Goal: Information Seeking & Learning: Check status

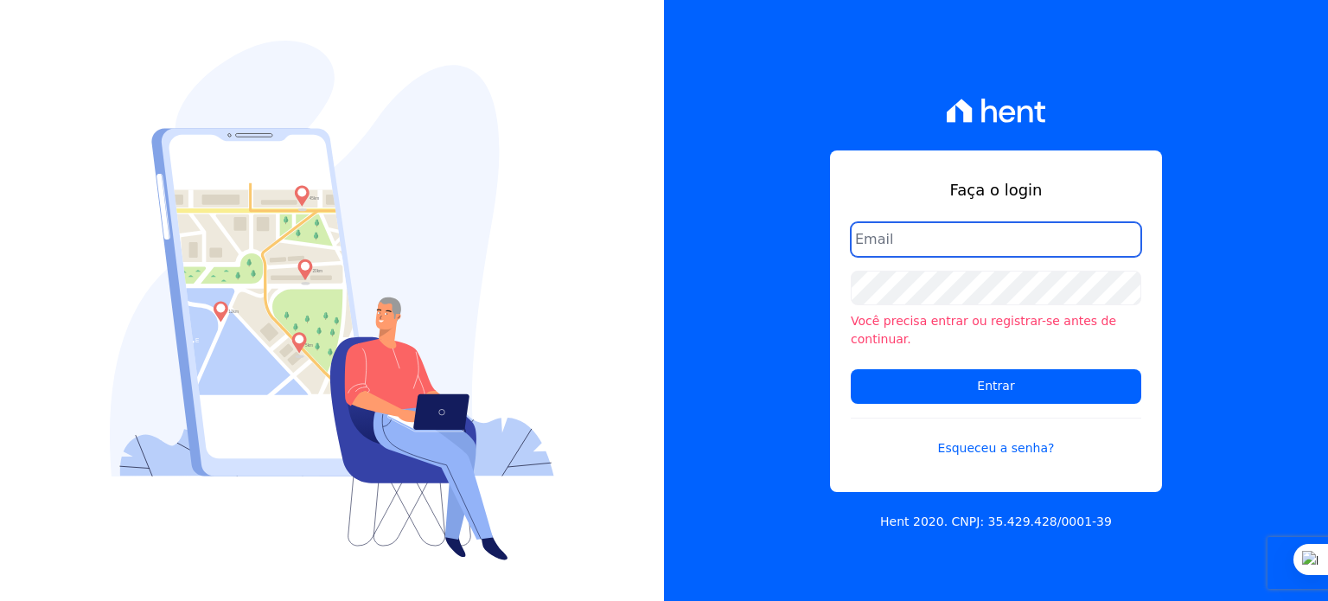
type input "[PERSON_NAME][EMAIL_ADDRESS][PERSON_NAME][DOMAIN_NAME]"
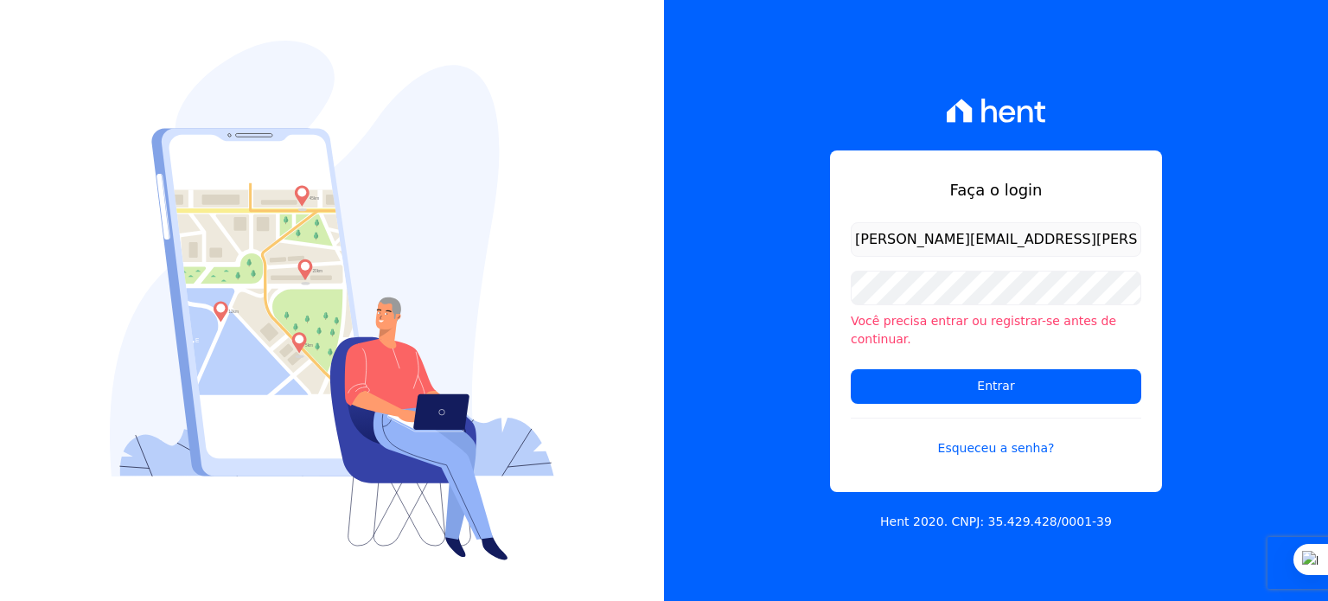
click at [930, 252] on input "[PERSON_NAME][EMAIL_ADDRESS][PERSON_NAME][DOMAIN_NAME]" at bounding box center [996, 239] width 290 height 35
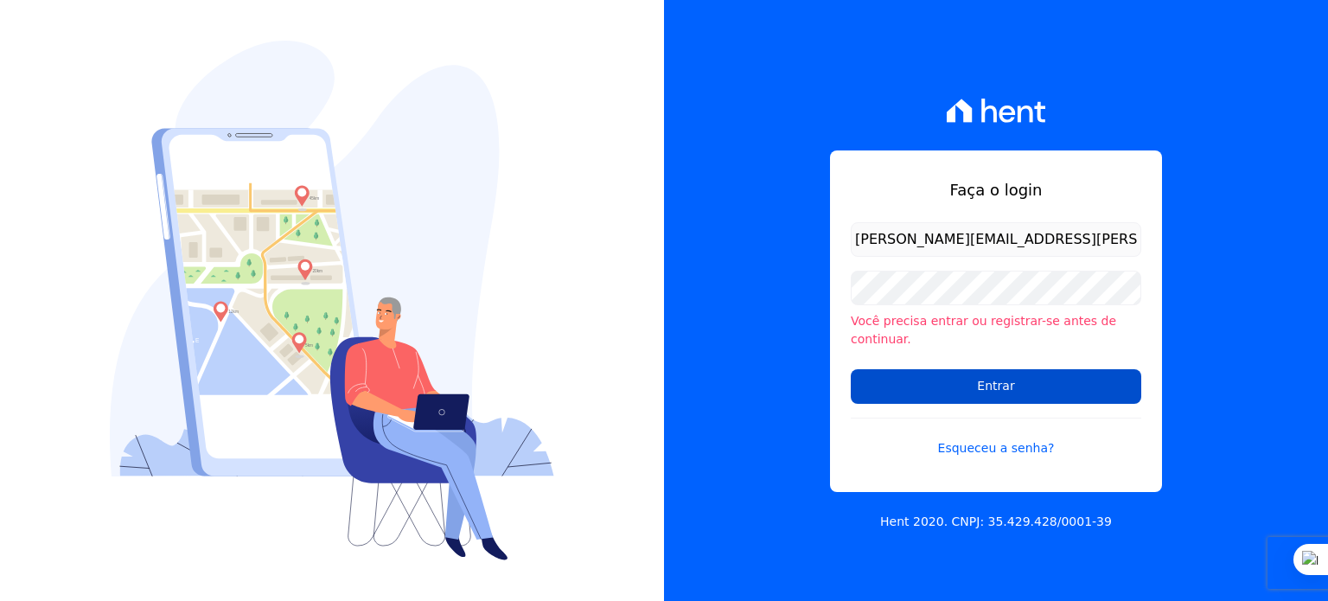
click at [961, 378] on input "Entrar" at bounding box center [996, 386] width 290 height 35
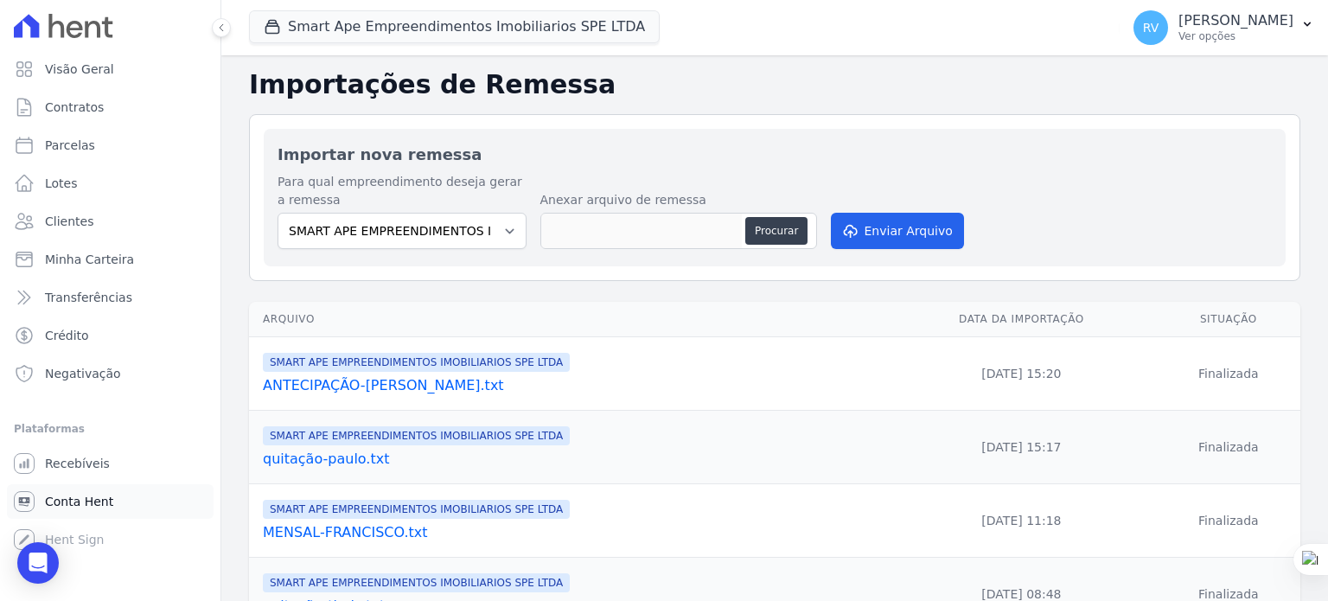
click at [80, 507] on span "Conta Hent" at bounding box center [79, 501] width 68 height 17
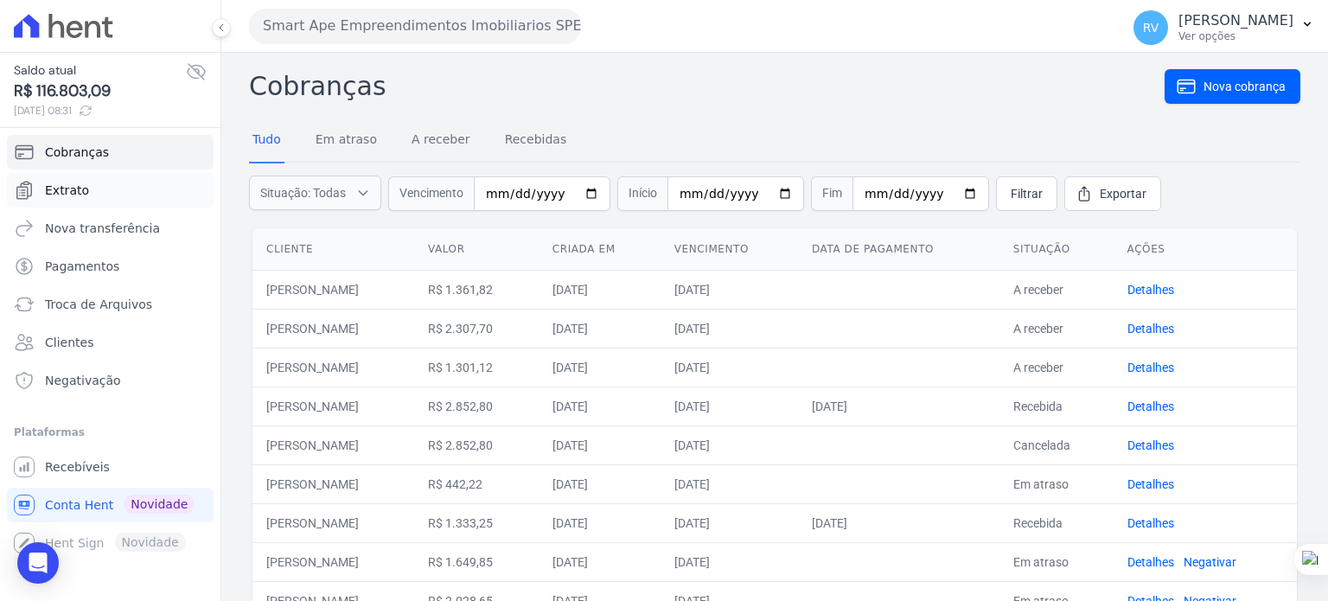
click at [59, 195] on span "Extrato" at bounding box center [67, 190] width 44 height 17
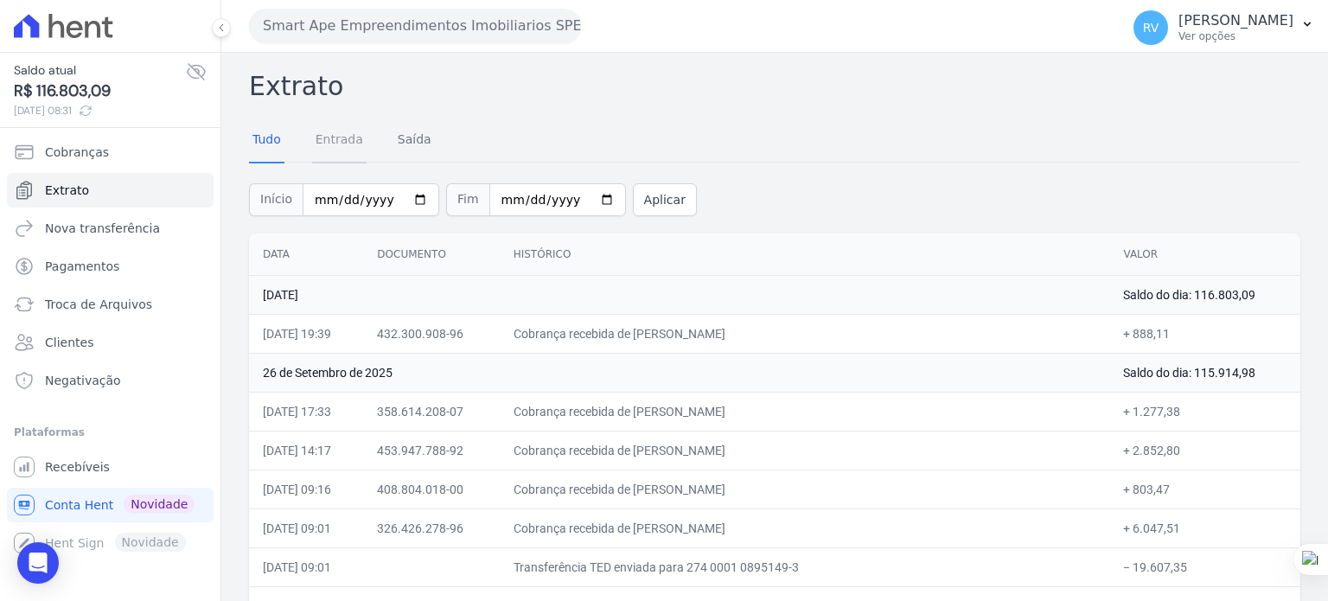
click at [332, 135] on link "Entrada" at bounding box center [339, 140] width 54 height 45
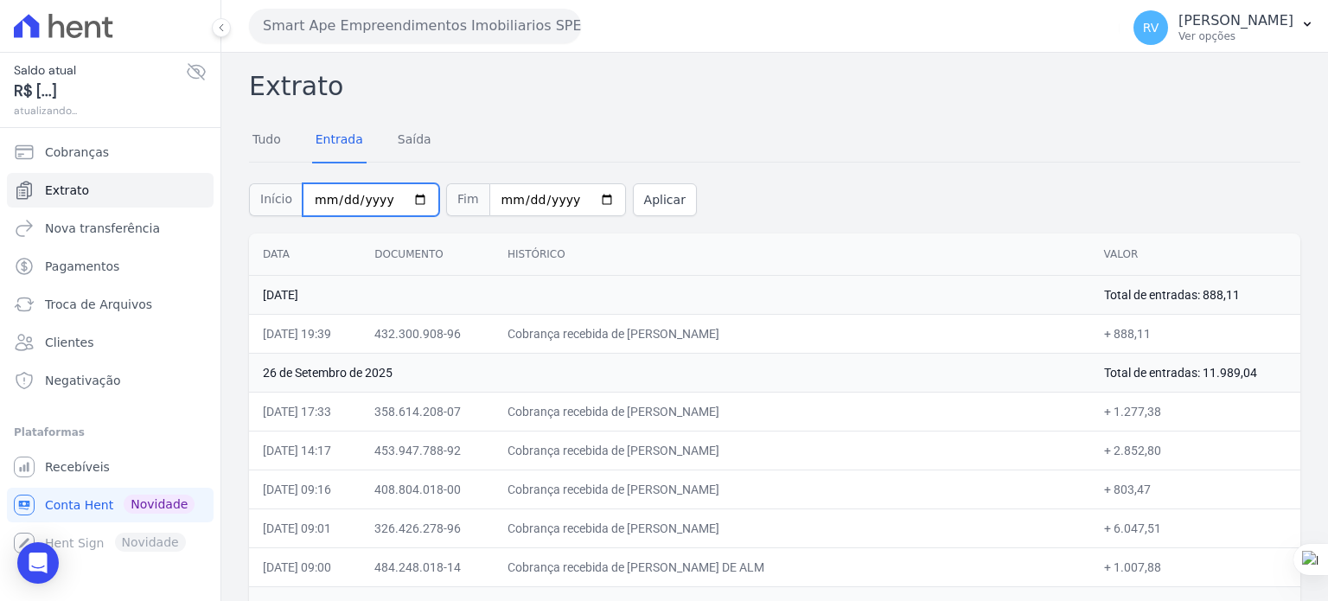
click at [410, 200] on input "2025-09-01" at bounding box center [371, 199] width 137 height 33
type input "2025-09-25"
click at [588, 194] on input "2025-09-29" at bounding box center [557, 199] width 137 height 33
type input "2025-09-25"
click at [633, 211] on button "Aplicar" at bounding box center [665, 199] width 64 height 33
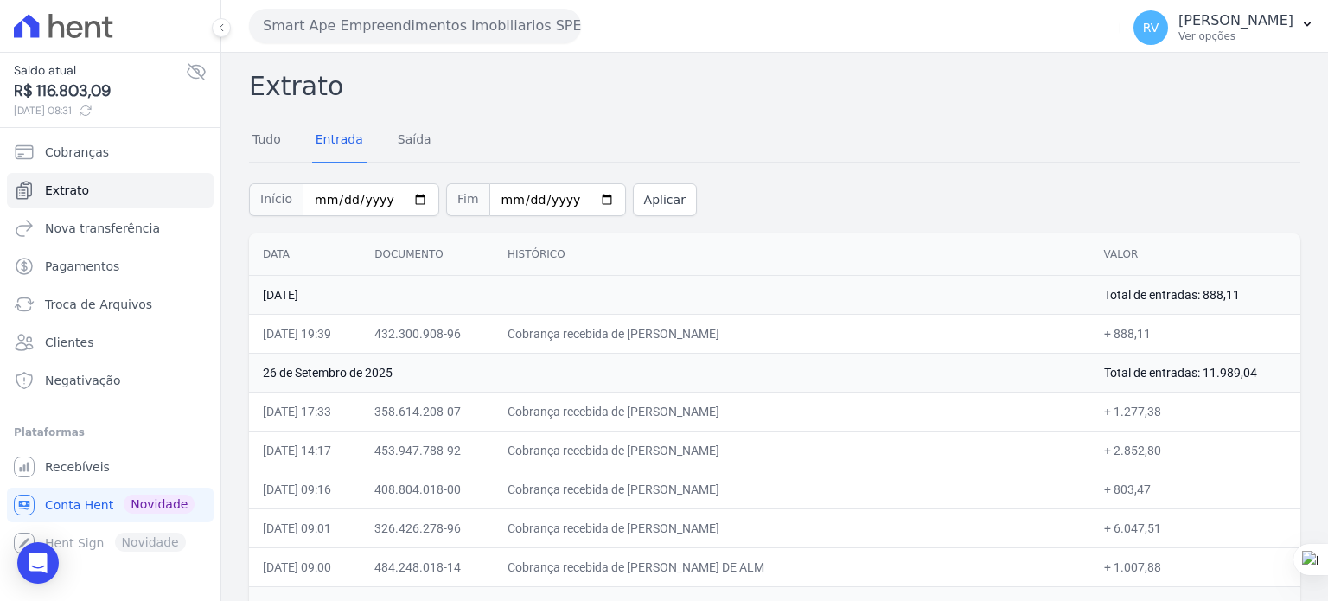
click at [0, 0] on div at bounding box center [0, 0] width 0 height 0
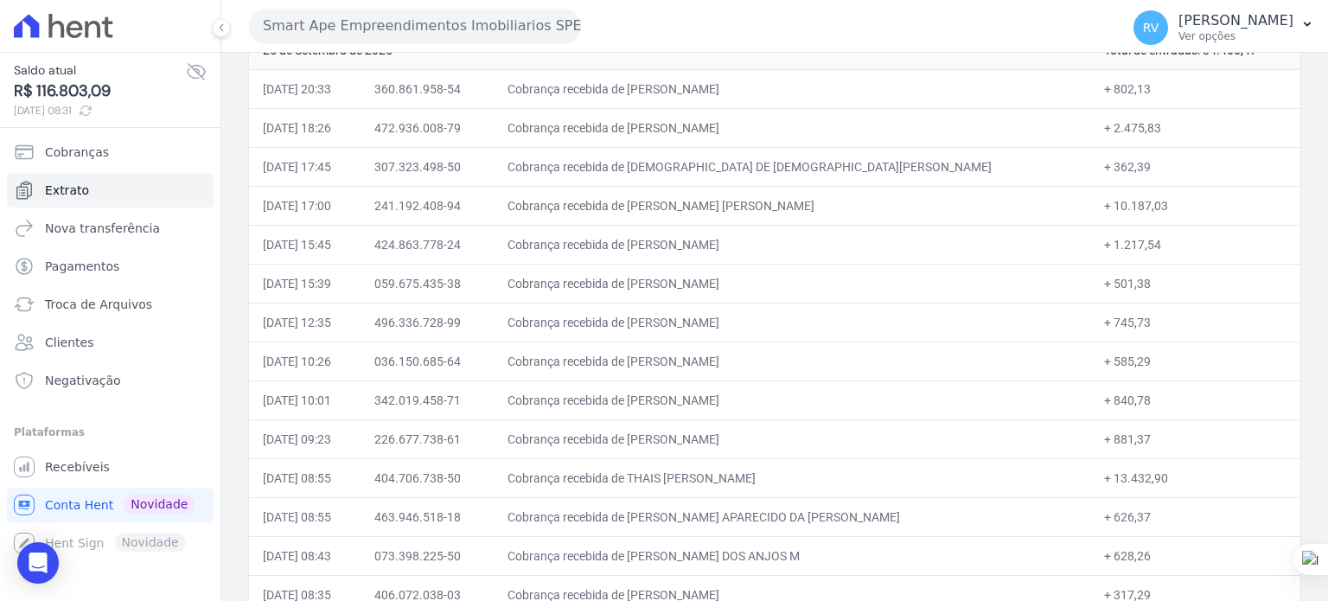
scroll to position [220, 0]
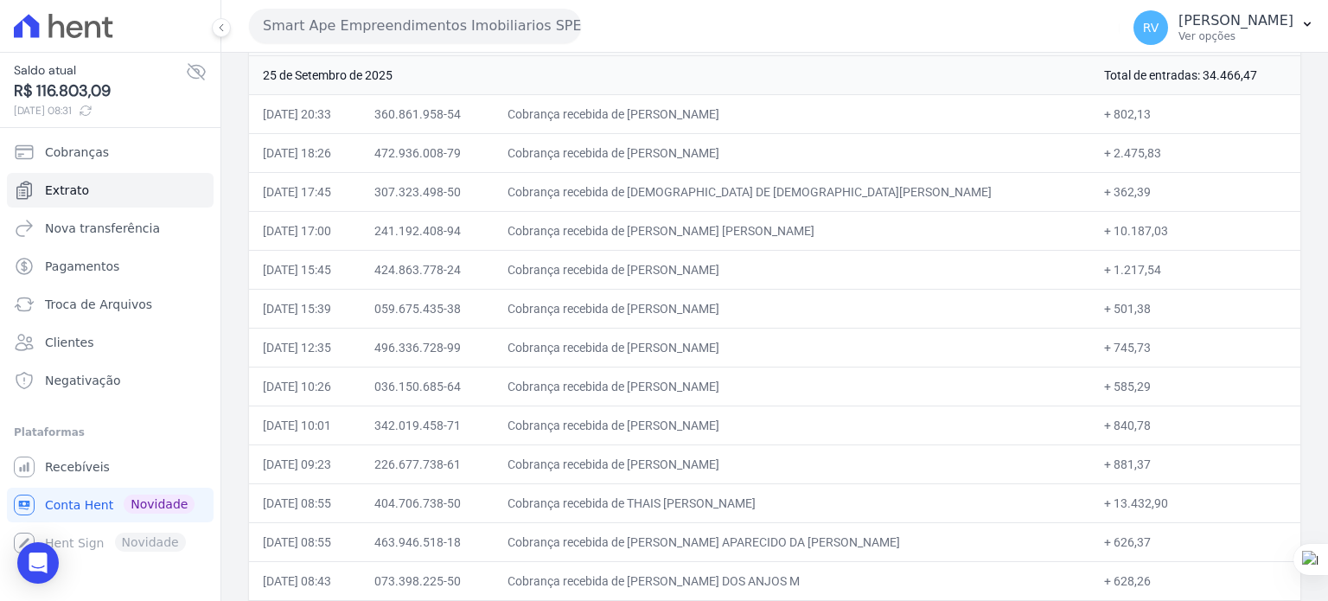
drag, startPoint x: 701, startPoint y: 346, endPoint x: 830, endPoint y: 341, distance: 128.9
click at [830, 341] on td "Cobrança recebida de GUILHERME RAMOS LINO" at bounding box center [792, 347] width 596 height 39
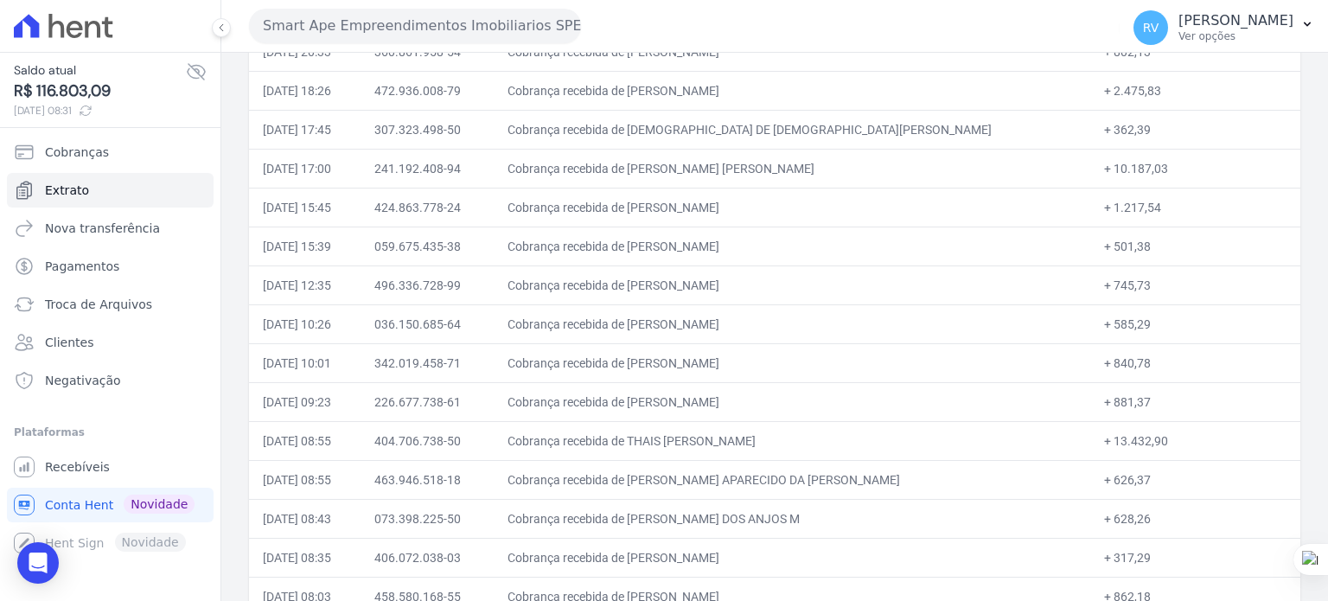
scroll to position [306, 0]
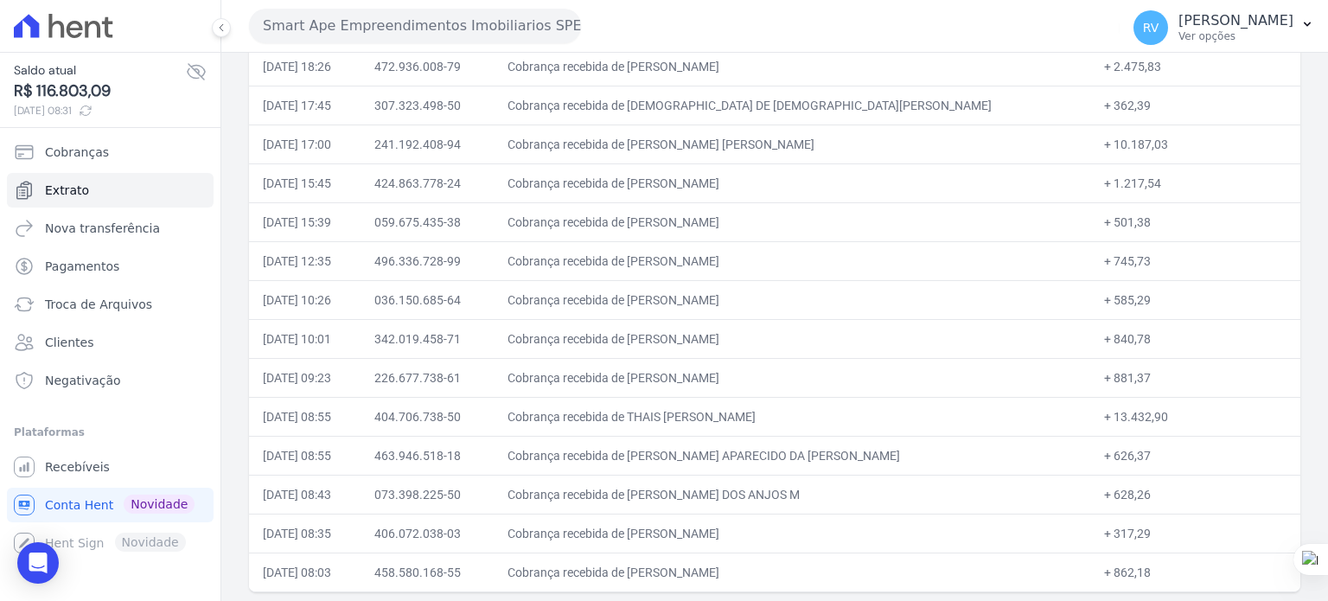
drag, startPoint x: 889, startPoint y: 379, endPoint x: 847, endPoint y: 281, distance: 107.3
click at [889, 379] on td "Cobrança recebida de FLADEMIR DE OLIVEIRA EICH" at bounding box center [792, 377] width 596 height 39
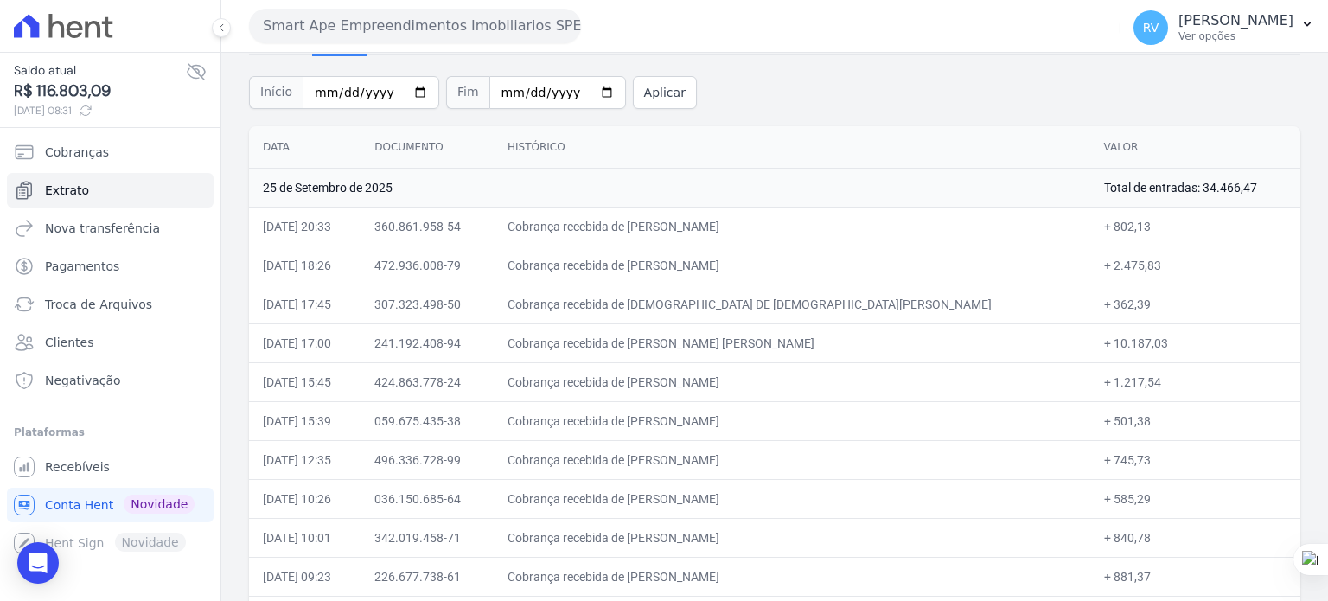
scroll to position [0, 0]
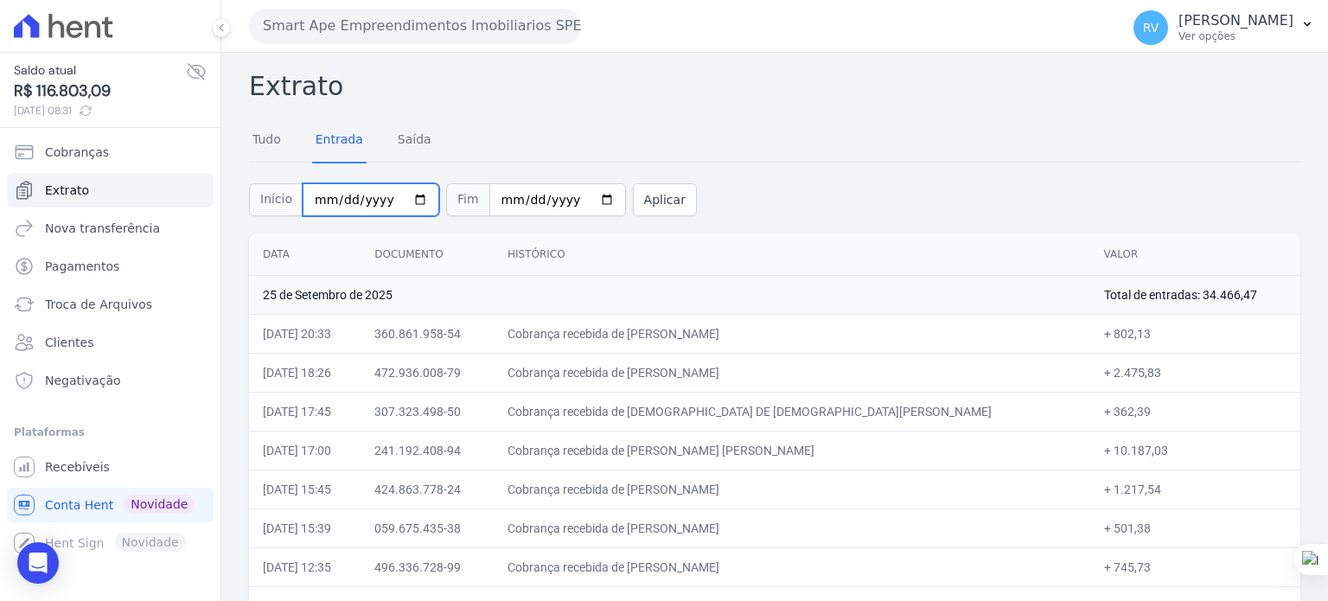
click at [408, 200] on input "2025-09-25" at bounding box center [371, 199] width 137 height 33
type input "2025-09-26"
click at [577, 196] on input "2025-09-25" at bounding box center [557, 199] width 137 height 33
type input "2025-09-26"
click at [640, 189] on button "Aplicar" at bounding box center [665, 199] width 64 height 33
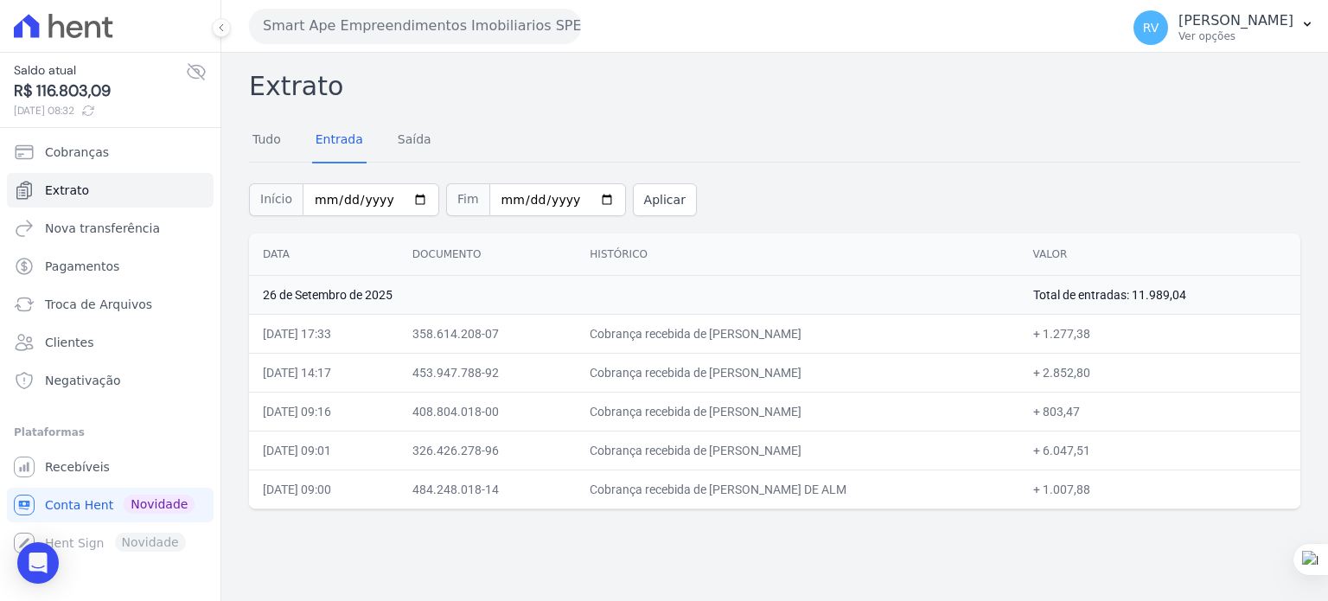
drag, startPoint x: 709, startPoint y: 334, endPoint x: 816, endPoint y: 336, distance: 107.2
click at [816, 336] on td "Cobrança recebida de Rafael de Sousa Mendes" at bounding box center [797, 333] width 443 height 39
copy td "Rafael de Sousa Me"
drag, startPoint x: 1081, startPoint y: 334, endPoint x: 1129, endPoint y: 334, distance: 47.5
click at [1129, 334] on td "+ 1.277,38" at bounding box center [1159, 333] width 281 height 39
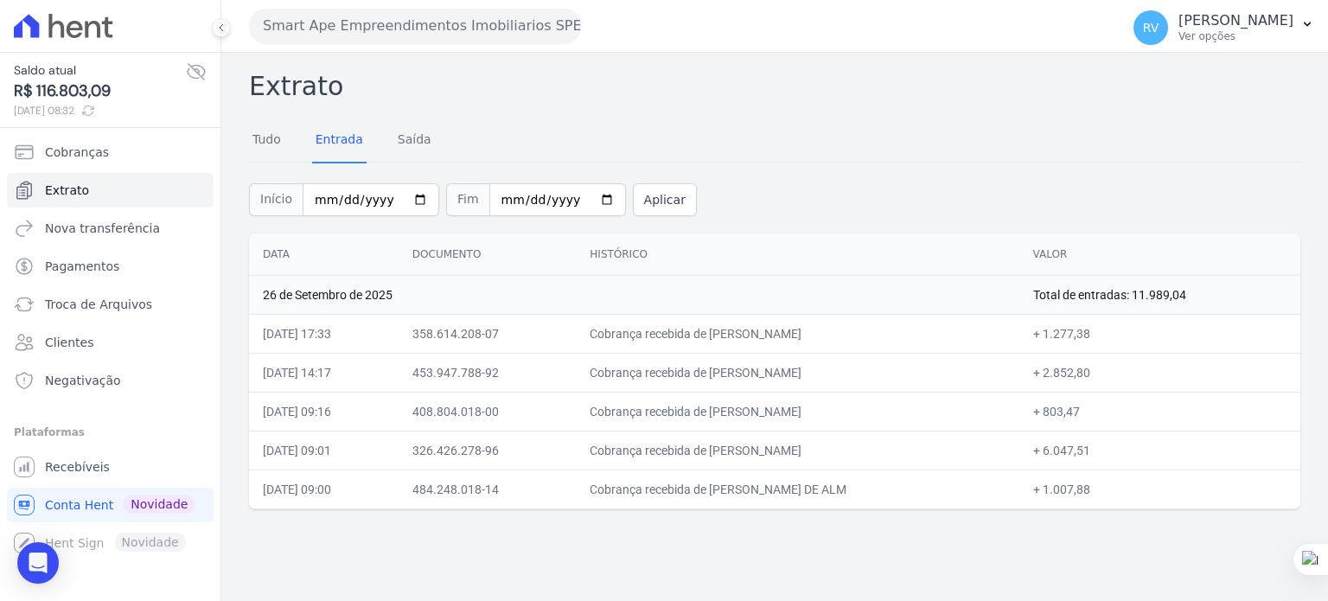
copy td "1.277,38"
drag, startPoint x: 709, startPoint y: 370, endPoint x: 870, endPoint y: 372, distance: 161.6
click at [870, 372] on td "Cobrança recebida de KARINE DA SILVA PEREIRA NUNES" at bounding box center [797, 372] width 443 height 39
copy td "KARINE DA SILVA PEREIRA NU"
drag, startPoint x: 707, startPoint y: 414, endPoint x: 897, endPoint y: 427, distance: 190.6
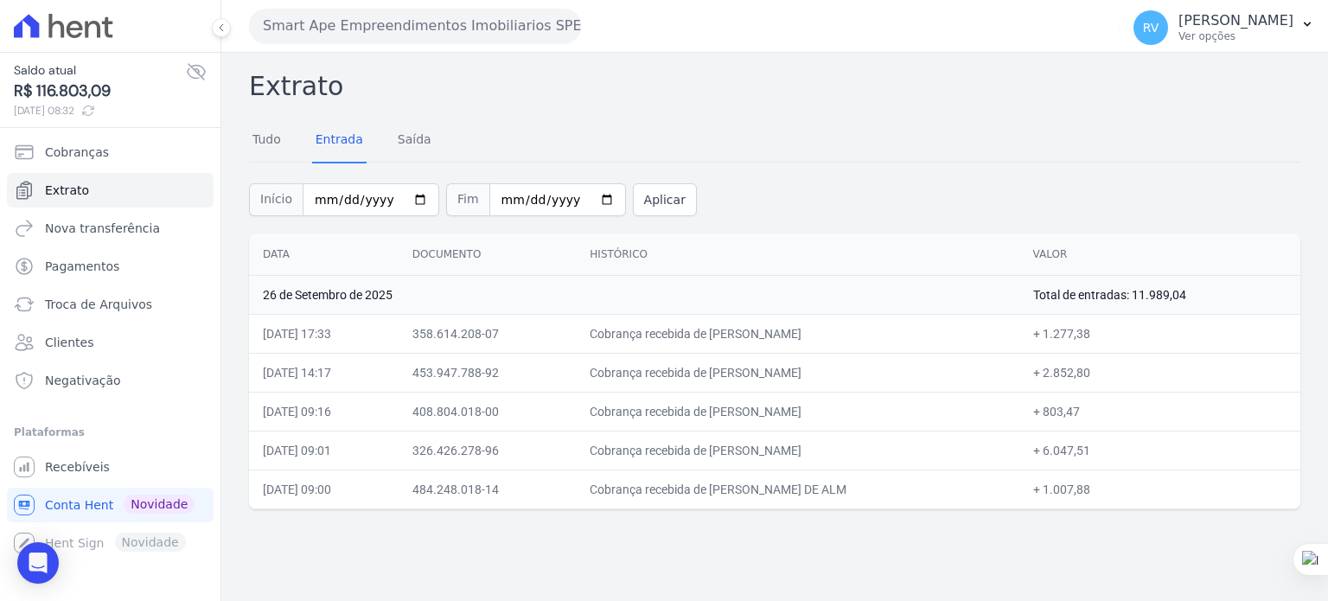
click at [897, 427] on td "Cobrança recebida de LUIZ EDUARDO MAZETTO BANNWART" at bounding box center [797, 411] width 443 height 39
copy td "LUIZ EDUARDO MAZETTO BANNW"
drag, startPoint x: 742, startPoint y: 371, endPoint x: 871, endPoint y: 376, distance: 128.9
click at [871, 376] on td "Cobrança recebida de KARINE DA SILVA PEREIRA NUNES" at bounding box center [797, 372] width 443 height 39
copy td "KARINE DA SILVA PEREIRA NU"
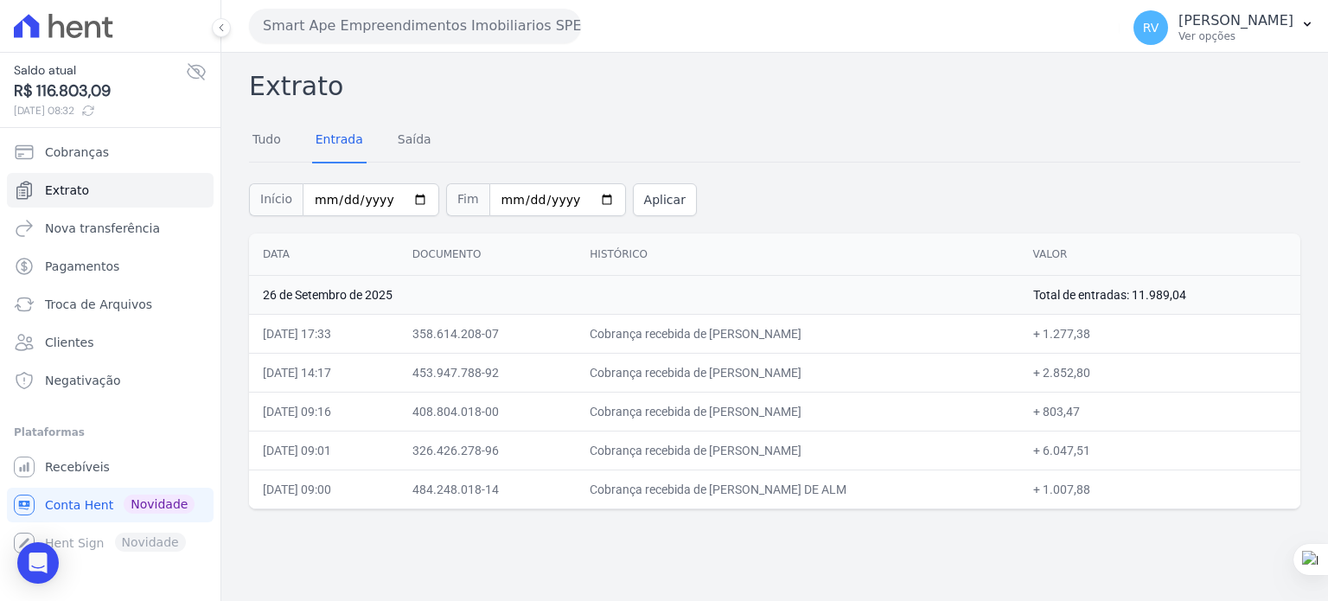
drag, startPoint x: 707, startPoint y: 411, endPoint x: 867, endPoint y: 413, distance: 159.9
click at [867, 413] on td "Cobrança recebida de LUIZ EDUARDO MAZETTO BANNWART" at bounding box center [797, 411] width 443 height 39
copy td "LUIZ EDUARDO MAZETTO BA"
drag, startPoint x: 1082, startPoint y: 410, endPoint x: 1115, endPoint y: 410, distance: 32.8
click at [1115, 410] on td "+ 803,47" at bounding box center [1159, 411] width 281 height 39
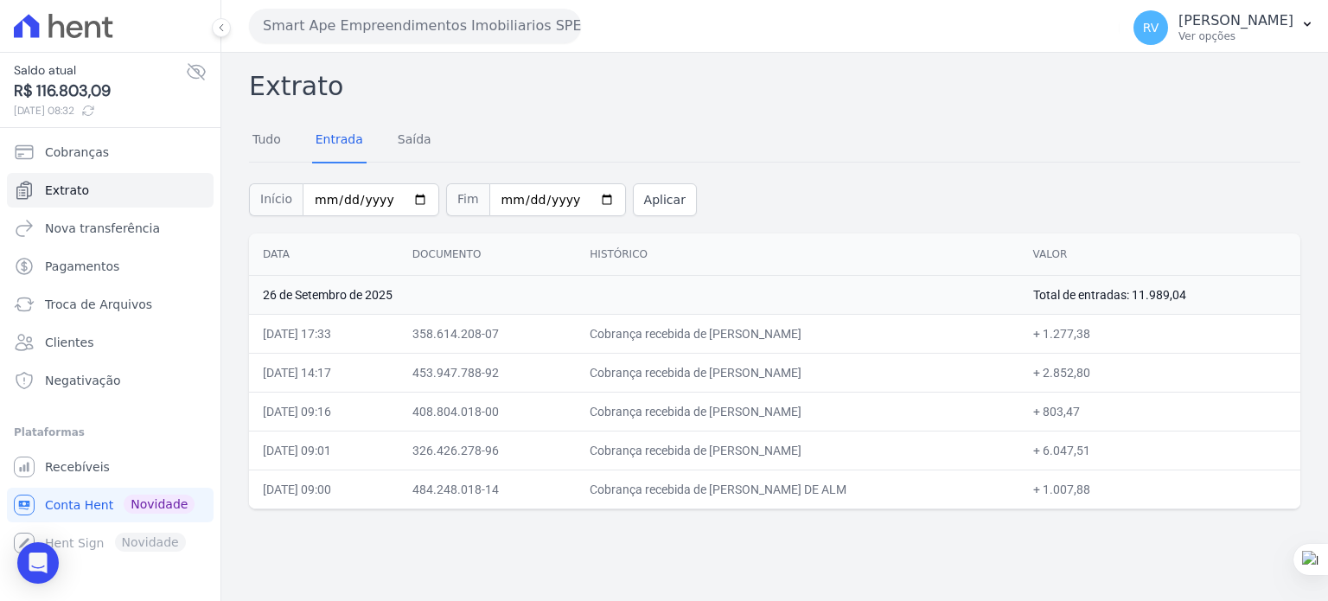
copy td "803,47"
drag, startPoint x: 712, startPoint y: 449, endPoint x: 729, endPoint y: 450, distance: 16.5
click at [729, 450] on td "Cobrança recebida de ANDERSON LEITE DE SOUZA" at bounding box center [797, 449] width 443 height 39
drag, startPoint x: 707, startPoint y: 449, endPoint x: 844, endPoint y: 456, distance: 136.7
click at [844, 456] on td "Cobrança recebida de ANDERSON LEITE DE SOUZA" at bounding box center [797, 449] width 443 height 39
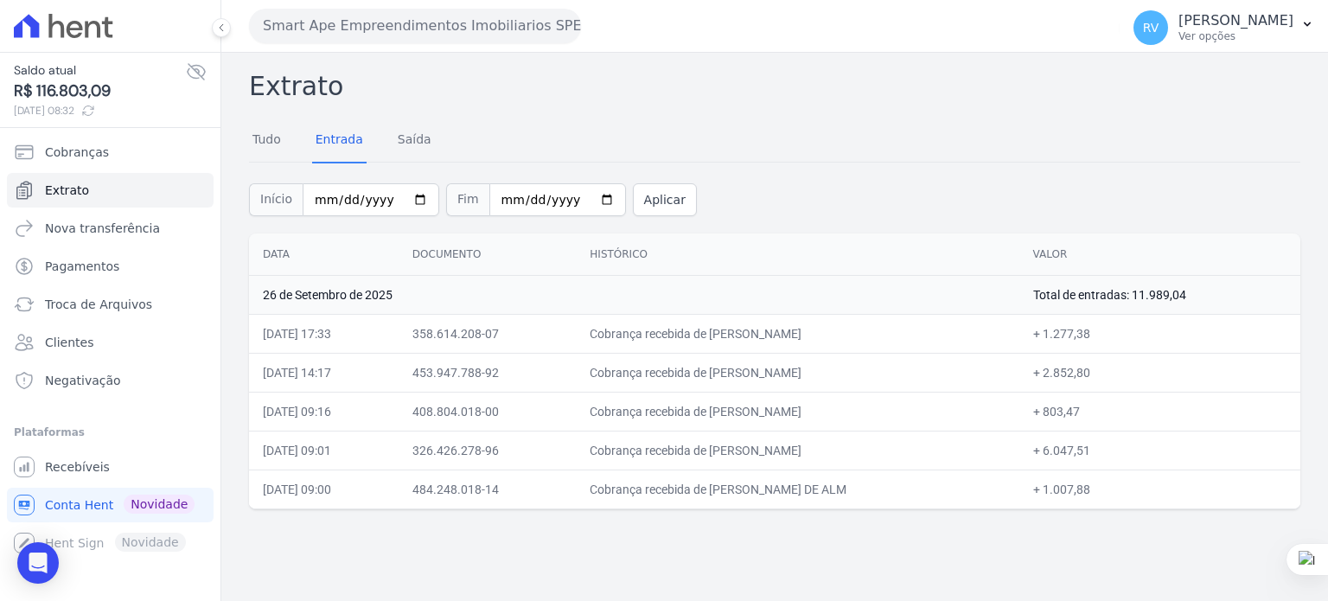
copy td "ANDERSON LEITE DE SO"
click at [715, 451] on td "Cobrança recebida de ANDERSON LEITE DE SOUZA" at bounding box center [797, 449] width 443 height 39
drag, startPoint x: 710, startPoint y: 449, endPoint x: 857, endPoint y: 453, distance: 147.0
click at [857, 453] on td "Cobrança recebida de ANDERSON LEITE DE SOUZA" at bounding box center [797, 449] width 443 height 39
copy td "ANDERSON LEITE DE SOUZ"
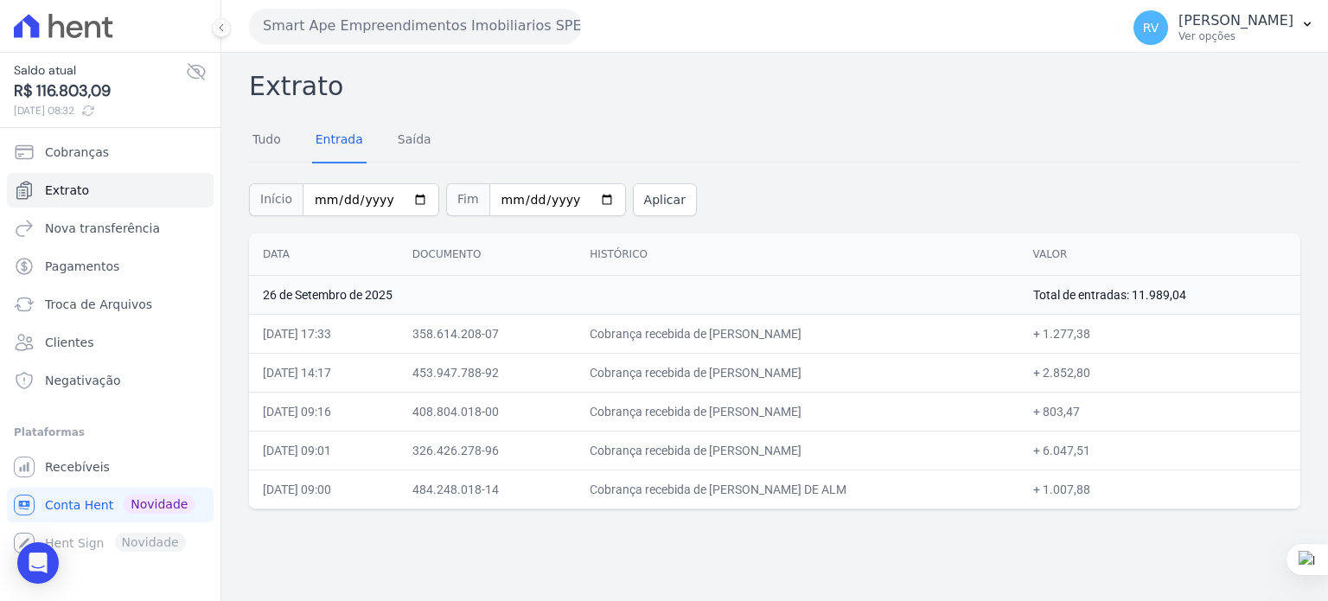
copy td "ANDERSON LEITE DE SOUZ"
drag, startPoint x: 709, startPoint y: 487, endPoint x: 904, endPoint y: 490, distance: 195.4
click at [904, 490] on td "Cobrança recebida de KARINA GABRIELE LACERDA DE ALM" at bounding box center [797, 488] width 443 height 39
drag, startPoint x: 823, startPoint y: 504, endPoint x: 789, endPoint y: 497, distance: 34.4
click at [823, 504] on td "Cobrança recebida de KARINA GABRIELE LACERDA DE ALM" at bounding box center [797, 488] width 443 height 39
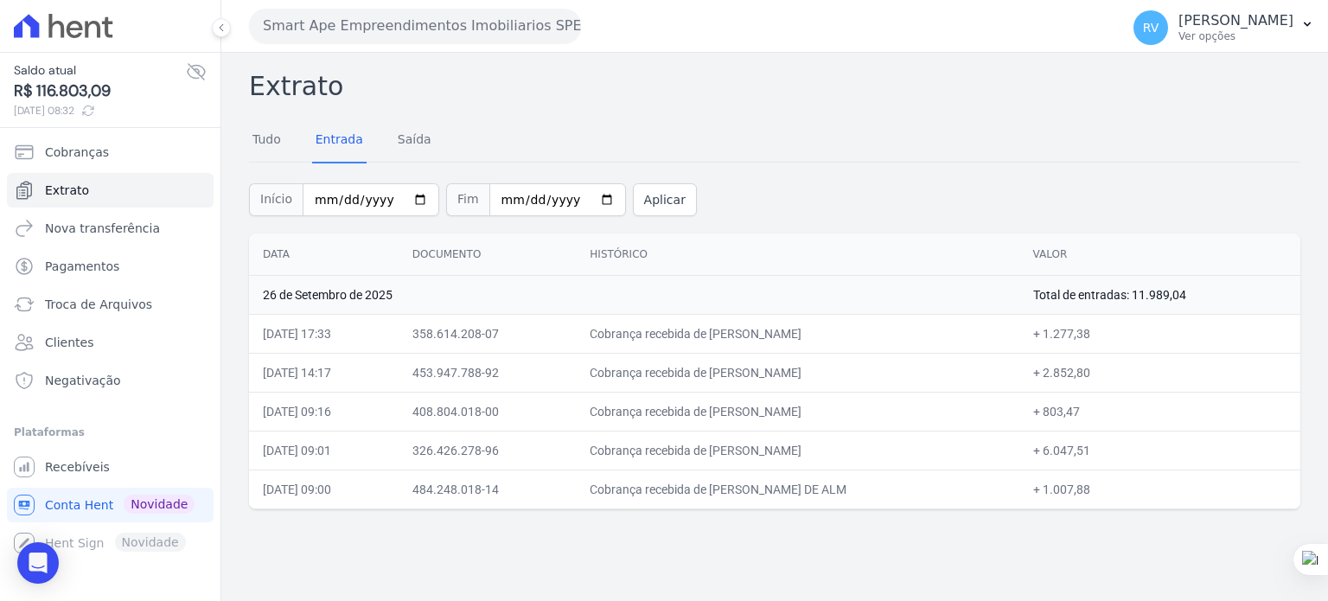
drag, startPoint x: 709, startPoint y: 487, endPoint x: 902, endPoint y: 494, distance: 192.9
click at [902, 494] on td "Cobrança recebida de KARINA GABRIELE LACERDA DE ALM" at bounding box center [797, 488] width 443 height 39
drag, startPoint x: 1080, startPoint y: 491, endPoint x: 1125, endPoint y: 490, distance: 45.8
click at [1125, 490] on td "+ 1.007,88" at bounding box center [1159, 488] width 281 height 39
click at [410, 201] on input "2025-09-26" at bounding box center [371, 199] width 137 height 33
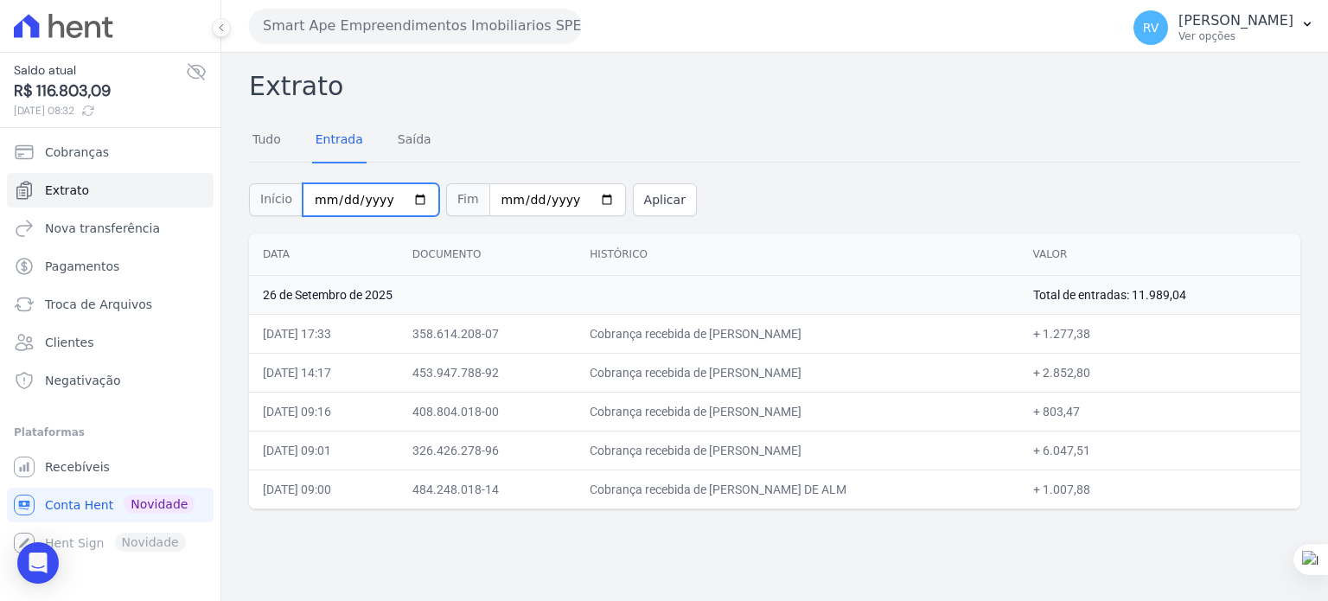
type input "2025-09-27"
click at [577, 201] on input "2025-09-26" at bounding box center [557, 199] width 137 height 33
type input "2025-09-27"
click at [643, 201] on button "Aplicar" at bounding box center [665, 199] width 64 height 33
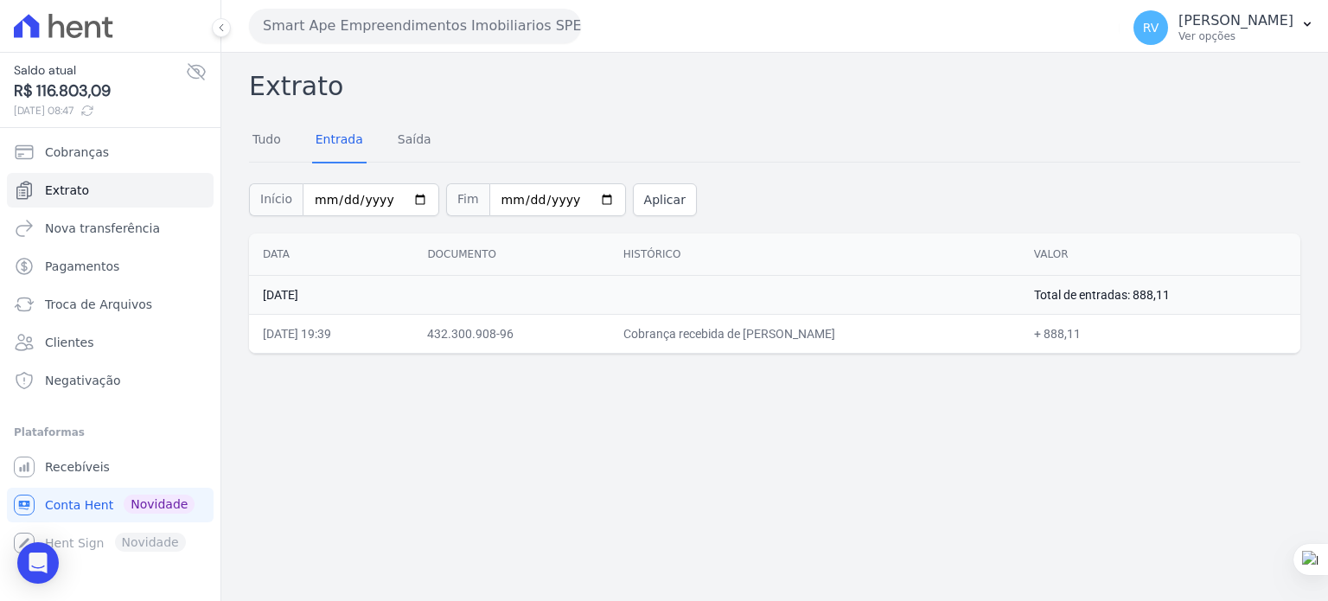
drag, startPoint x: 741, startPoint y: 330, endPoint x: 872, endPoint y: 331, distance: 131.4
click at [872, 331] on td "Cobrança recebida de JEISON APARECIDO PEREIRA" at bounding box center [814, 333] width 411 height 39
copy td "JEISON APARECIDO PER"
drag, startPoint x: 1083, startPoint y: 334, endPoint x: 1117, endPoint y: 332, distance: 33.8
click at [1117, 332] on td "+ 888,11" at bounding box center [1160, 333] width 280 height 39
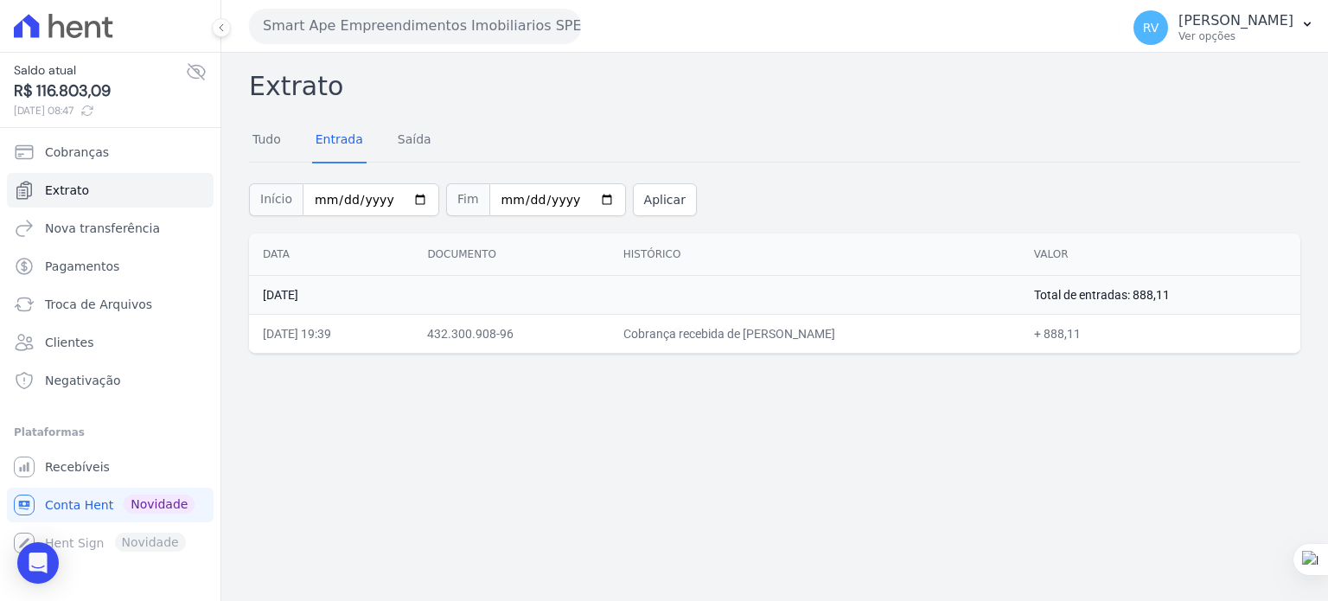
copy td "888,11"
click at [410, 197] on input "2025-09-27" at bounding box center [371, 199] width 137 height 33
type input "2025-09-28"
click at [582, 202] on input "2025-09-27" at bounding box center [557, 199] width 137 height 33
type input "2025-09-28"
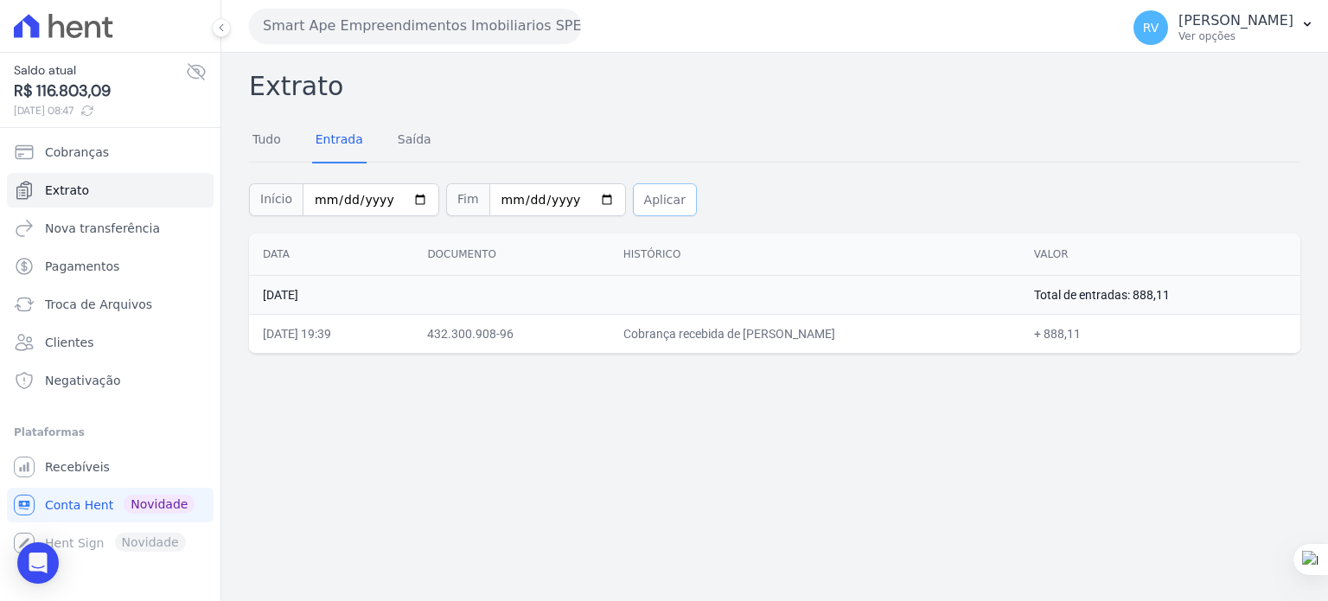
click at [648, 205] on button "Aplicar" at bounding box center [665, 199] width 64 height 33
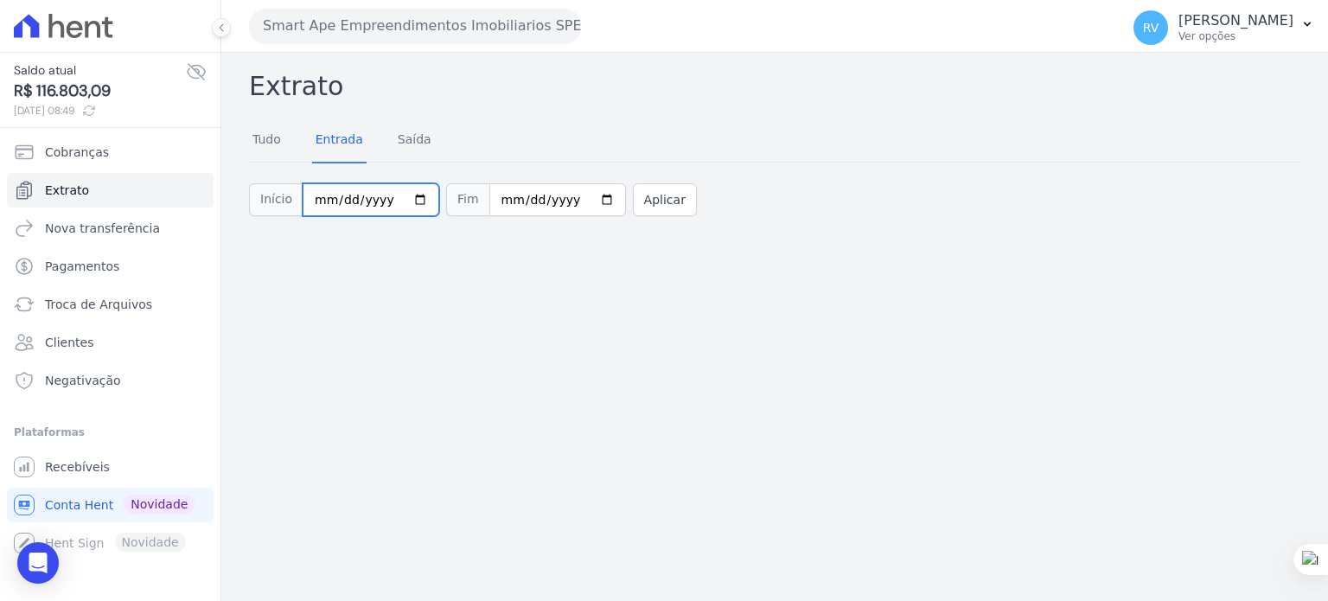
click at [411, 202] on input "2025-09-28" at bounding box center [371, 199] width 137 height 33
type input "[DATE]"
click at [584, 194] on input "2025-09-28" at bounding box center [557, 199] width 137 height 33
type input "[DATE]"
click at [633, 193] on button "Aplicar" at bounding box center [665, 199] width 64 height 33
